Goal: Task Accomplishment & Management: Complete application form

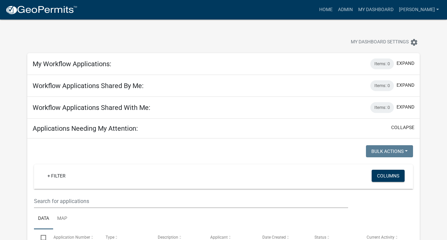
select select "3: 100"
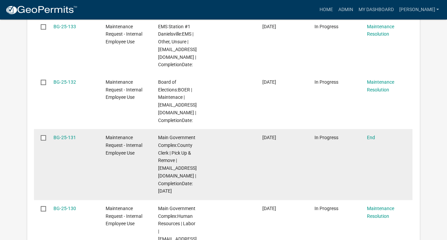
scroll to position [269, 0]
click at [68, 138] on link "BG-25-131" at bounding box center [64, 136] width 23 height 5
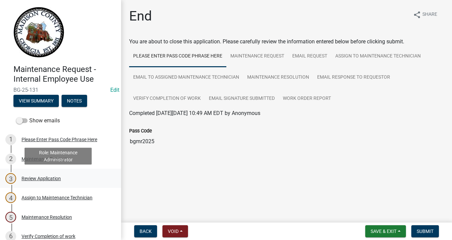
click at [51, 185] on link "3 Review Application" at bounding box center [60, 178] width 121 height 19
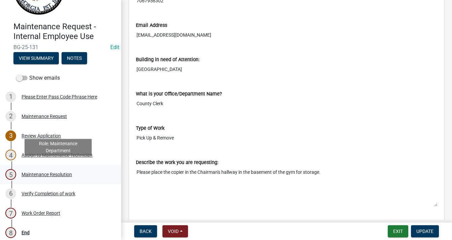
scroll to position [47, 0]
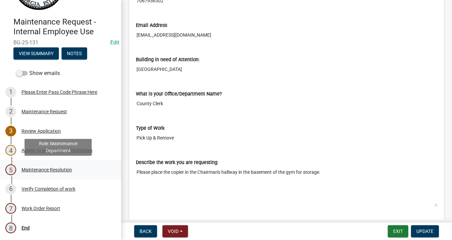
click at [67, 168] on div "Maintenance Resolution" at bounding box center [47, 169] width 50 height 5
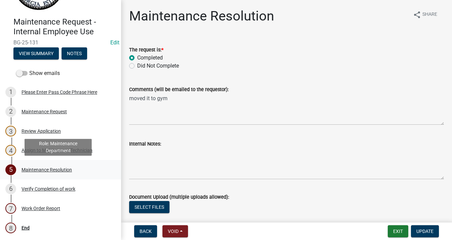
click at [70, 171] on div "Maintenance Resolution" at bounding box center [47, 169] width 50 height 5
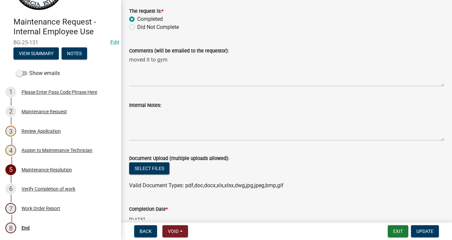
scroll to position [105, 0]
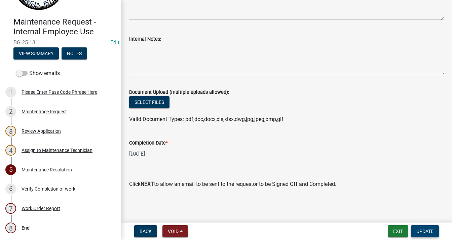
click at [418, 234] on button "Update" at bounding box center [425, 231] width 28 height 12
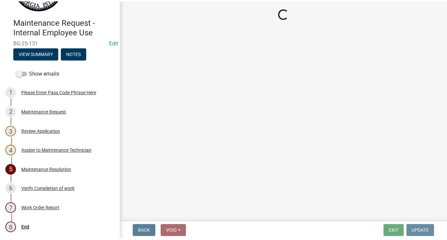
scroll to position [0, 0]
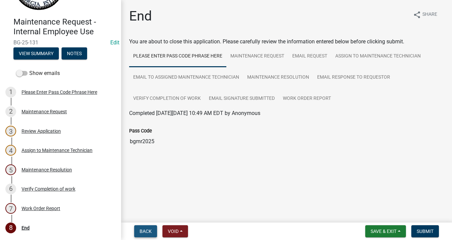
click at [150, 235] on button "Back" at bounding box center [145, 231] width 23 height 12
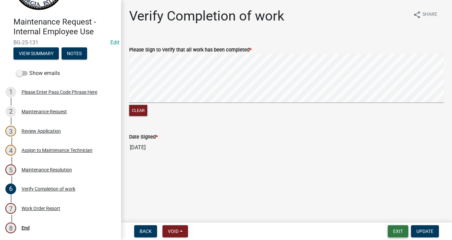
click at [402, 234] on button "Exit" at bounding box center [397, 231] width 20 height 12
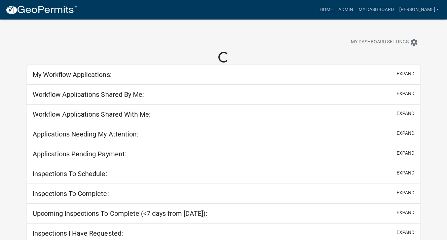
select select "3: 100"
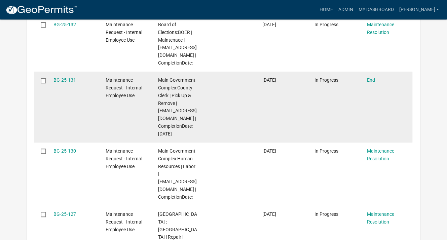
scroll to position [274, 0]
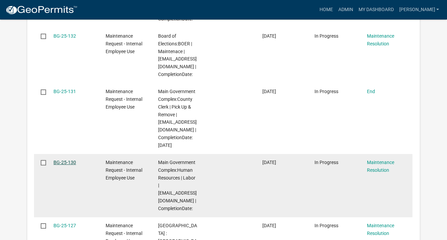
click at [59, 163] on link "BG-25-130" at bounding box center [64, 162] width 23 height 5
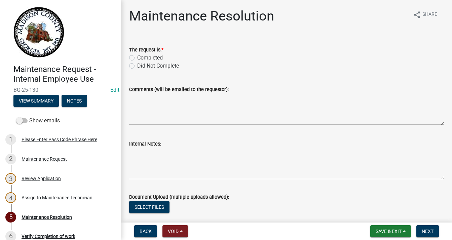
click at [130, 54] on div "Completed" at bounding box center [286, 58] width 315 height 8
drag, startPoint x: 131, startPoint y: 57, endPoint x: 136, endPoint y: 59, distance: 5.7
click at [137, 57] on label "Completed" at bounding box center [150, 58] width 26 height 8
click at [137, 57] on input "Completed" at bounding box center [139, 56] width 4 height 4
radio input "true"
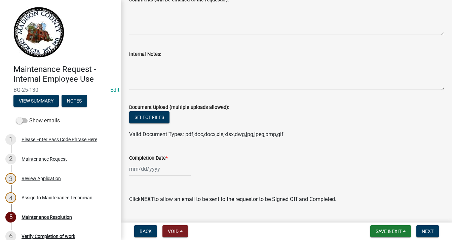
scroll to position [101, 0]
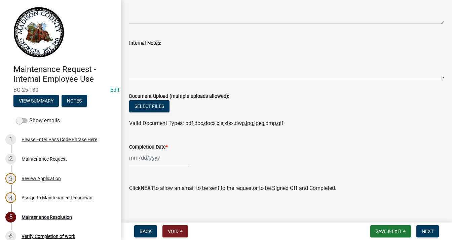
click at [167, 161] on div at bounding box center [159, 158] width 61 height 14
select select "10"
select select "2025"
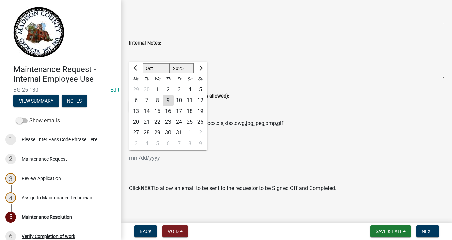
click at [171, 101] on div "9" at bounding box center [168, 100] width 11 height 11
type input "[DATE]"
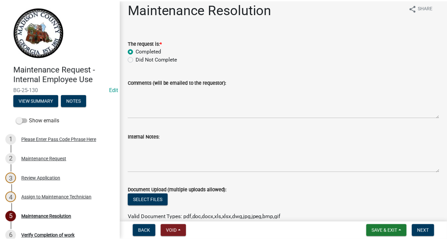
scroll to position [0, 0]
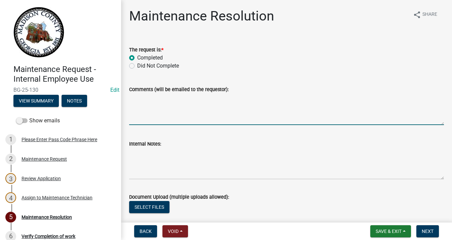
click at [204, 110] on textarea "Comments (will be emailed to the requestor):" at bounding box center [286, 109] width 315 height 32
type textarea "set out tables and chairs"
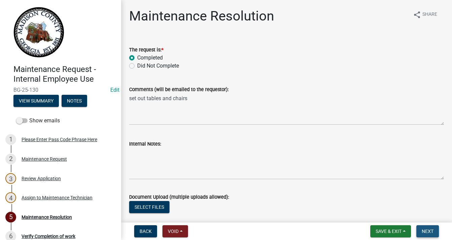
click at [425, 226] on button "Next" at bounding box center [427, 231] width 23 height 12
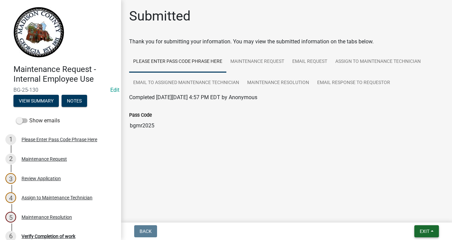
click at [436, 232] on button "Exit" at bounding box center [426, 231] width 25 height 12
click at [410, 200] on button "Save" at bounding box center [412, 198] width 54 height 16
click at [422, 231] on span "Exit" at bounding box center [424, 230] width 10 height 5
click at [404, 211] on button "Save & Exit" at bounding box center [412, 214] width 54 height 16
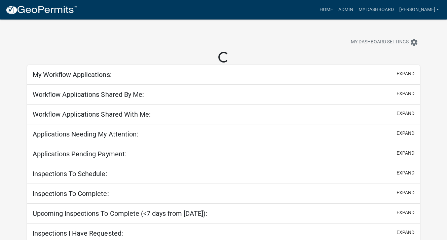
select select "3: 100"
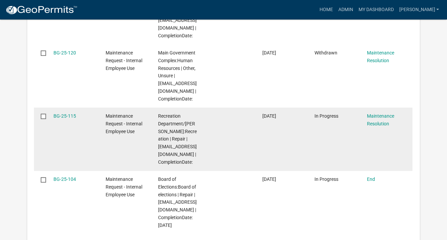
scroll to position [437, 0]
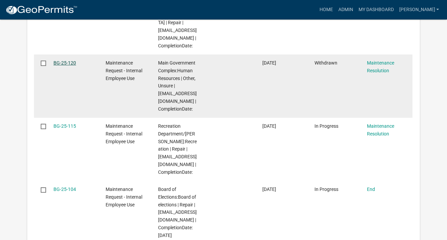
click at [66, 62] on link "BG-25-120" at bounding box center [64, 62] width 23 height 5
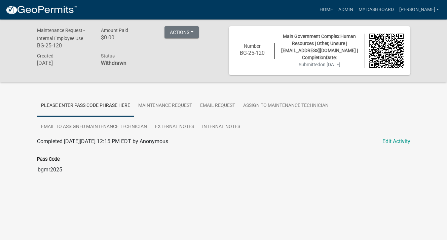
scroll to position [19, 0]
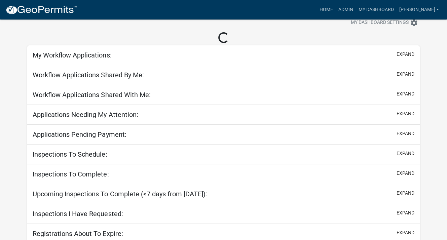
select select "3: 100"
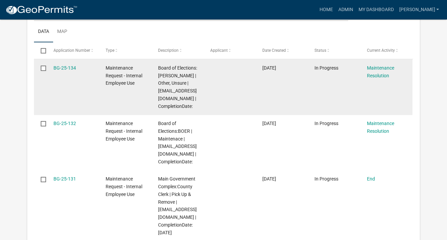
scroll to position [187, 0]
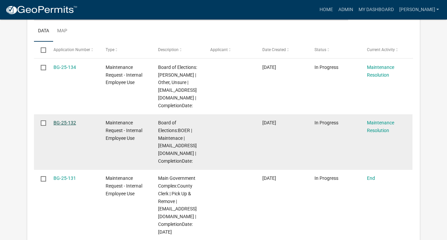
click at [72, 123] on link "BG-25-132" at bounding box center [64, 122] width 23 height 5
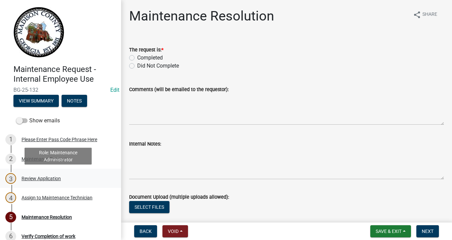
click at [38, 178] on div "Review Application" at bounding box center [41, 178] width 39 height 5
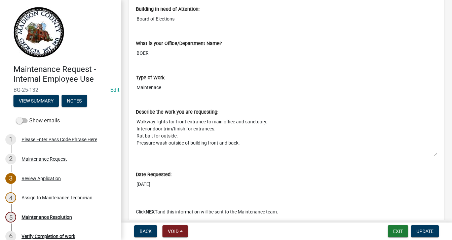
scroll to position [318, 0]
